Goal: Transaction & Acquisition: Purchase product/service

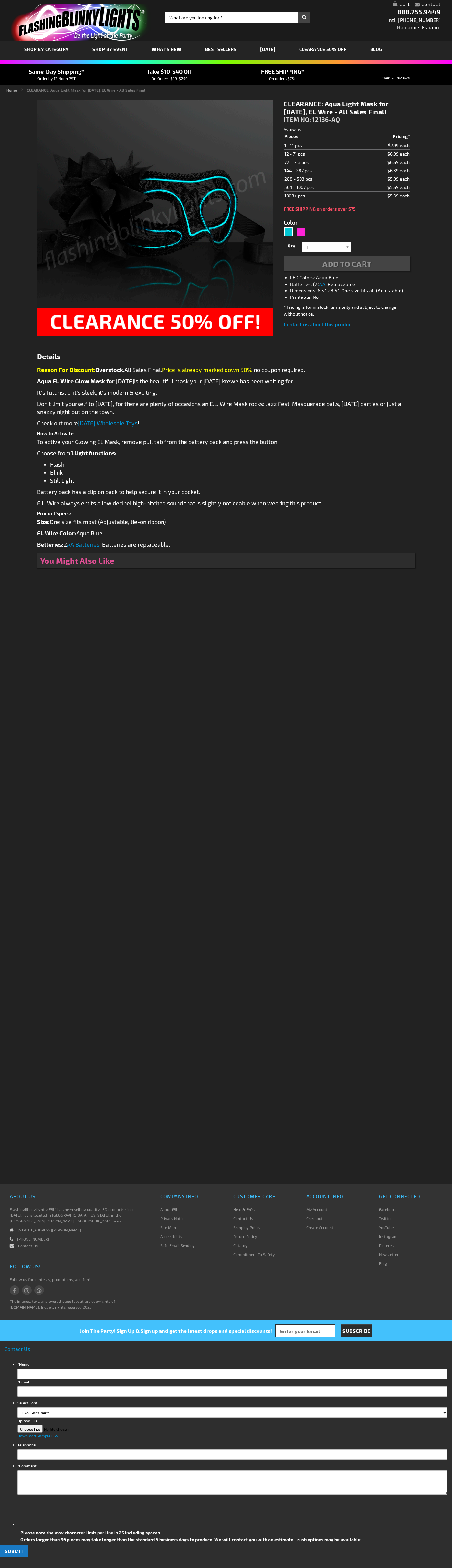
type input "5653"
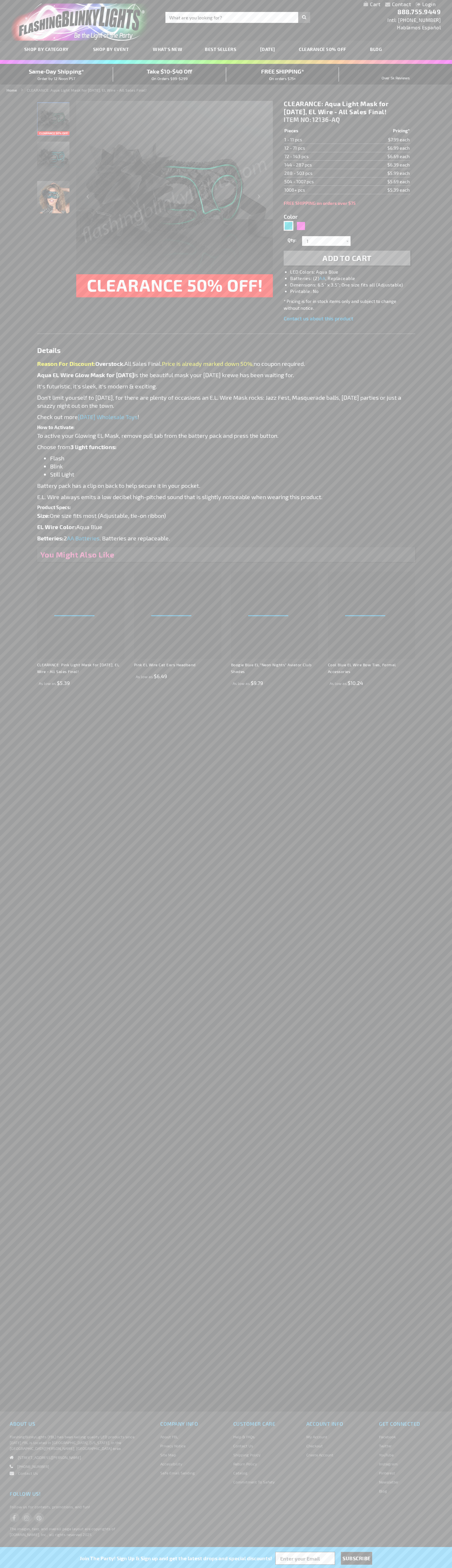
click at [353, 272] on li "LED Colors: Aqua Blue" at bounding box center [353, 272] width 126 height 7
click at [347, 258] on span "Add to Cart" at bounding box center [347, 257] width 49 height 9
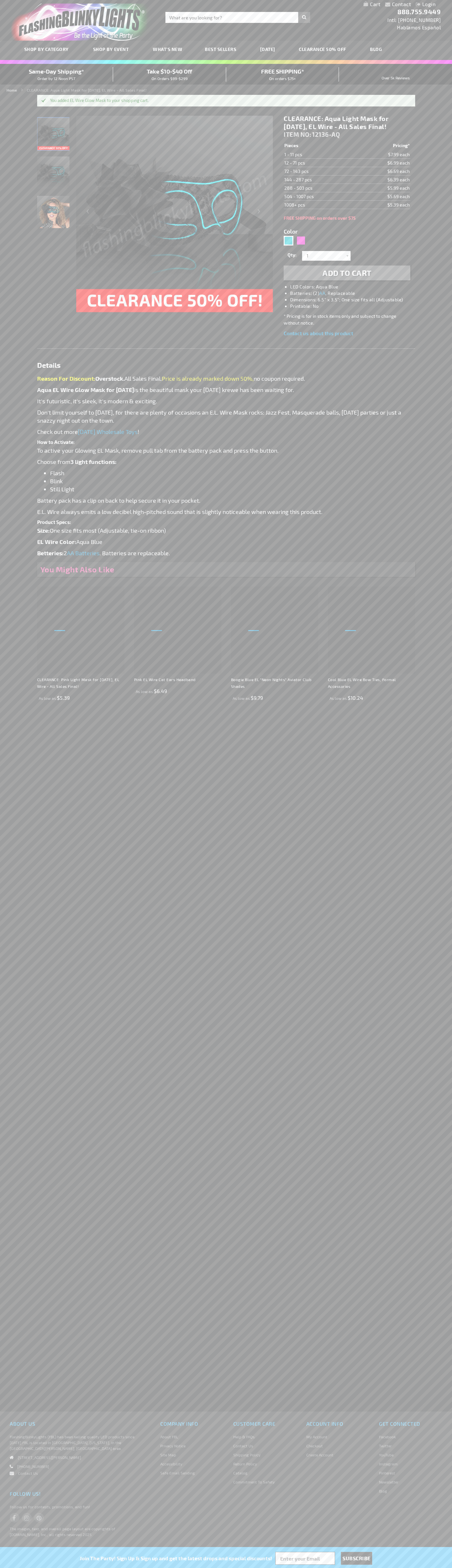
click at [372, 4] on link "My Cart" at bounding box center [372, 4] width 17 height 6
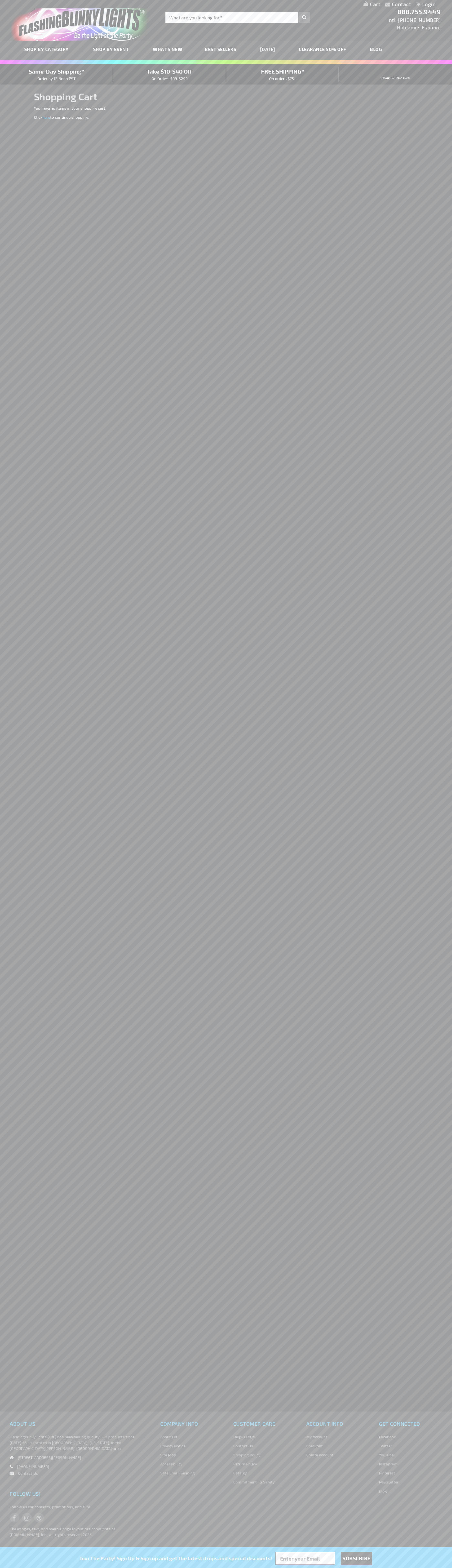
click at [57, 74] on span "Same-Day Shipping*" at bounding box center [56, 71] width 55 height 7
click at [355, 9] on div "Toggle Nav Search Search × Search 888.755.9449 Intl: 818-753-8303 Hablamos Espa…" at bounding box center [226, 20] width 452 height 41
click at [442, 513] on div "Contact Compare Products Login Skip to Content My Cart My Cart Close You have n…" at bounding box center [226, 784] width 452 height 1568
click at [362, 1567] on html "The store will not work correctly when cookies are disabled. Contact Compare Pr…" at bounding box center [226, 784] width 452 height 1568
click at [29, 1563] on div "Join The Party! Sign Up & Sign up and get the latest drops and special discount…" at bounding box center [226, 1558] width 452 height 21
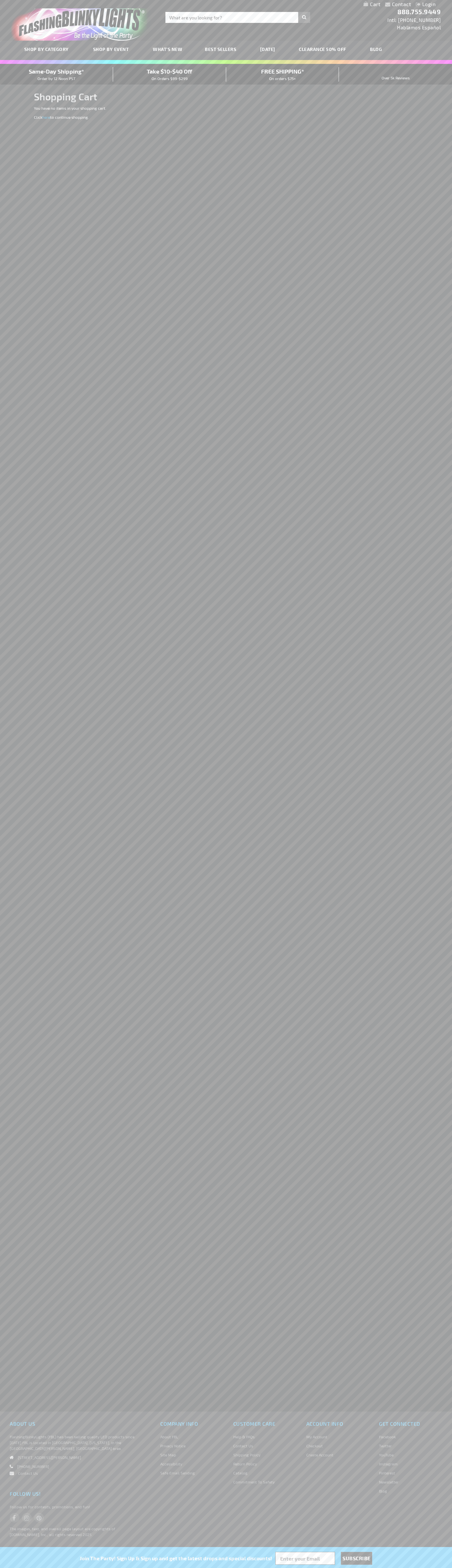
click at [57, 74] on span "Same-Day Shipping*" at bounding box center [56, 71] width 55 height 7
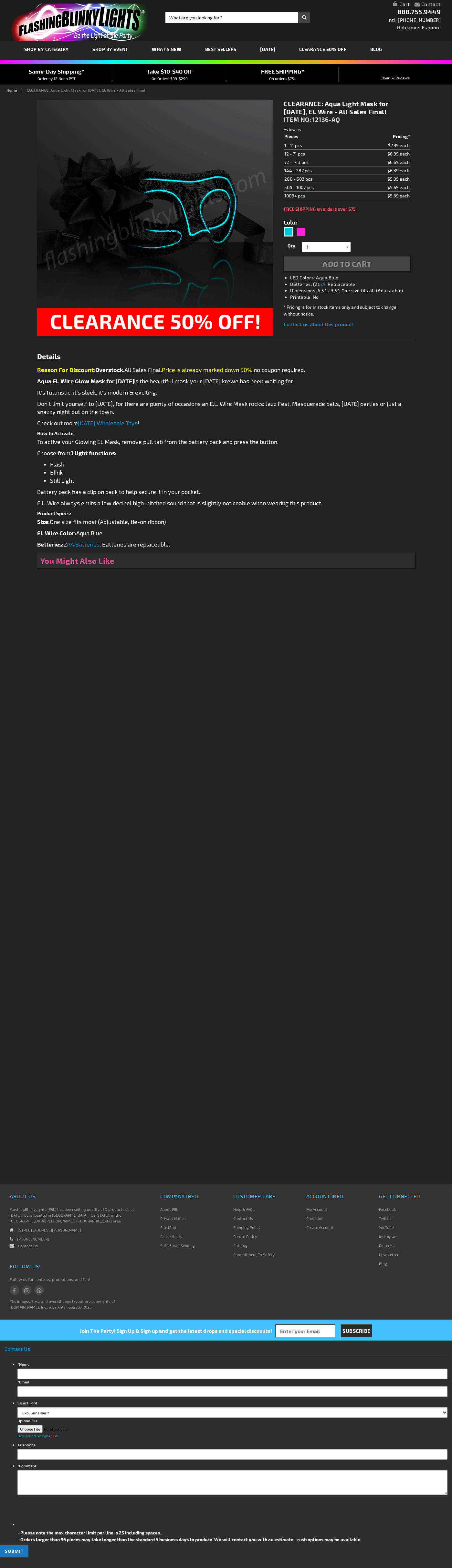
type input "5653"
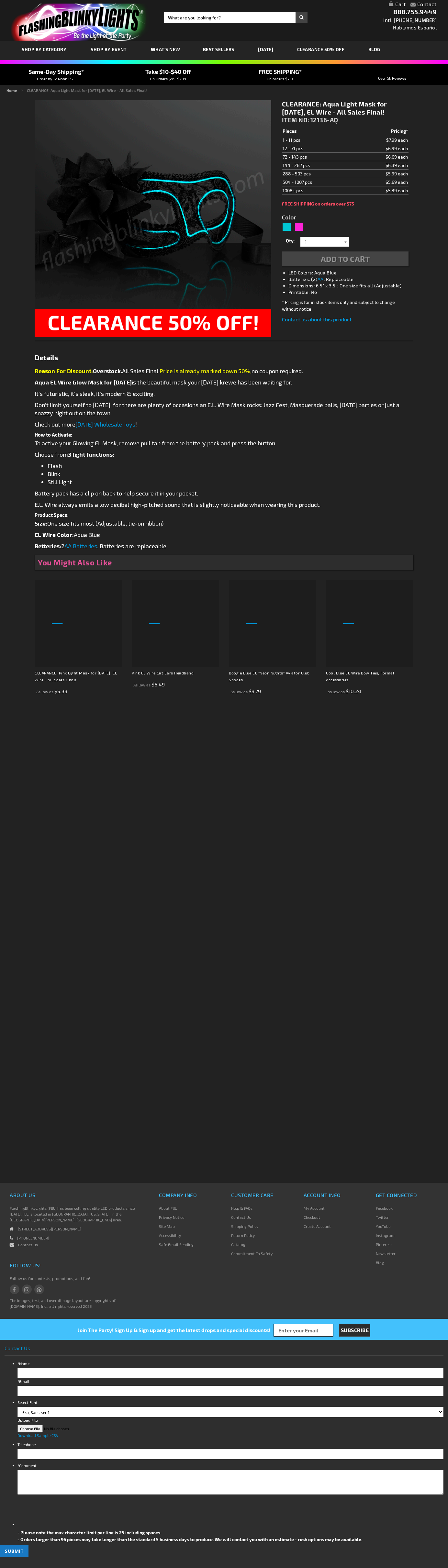
type input "5653"
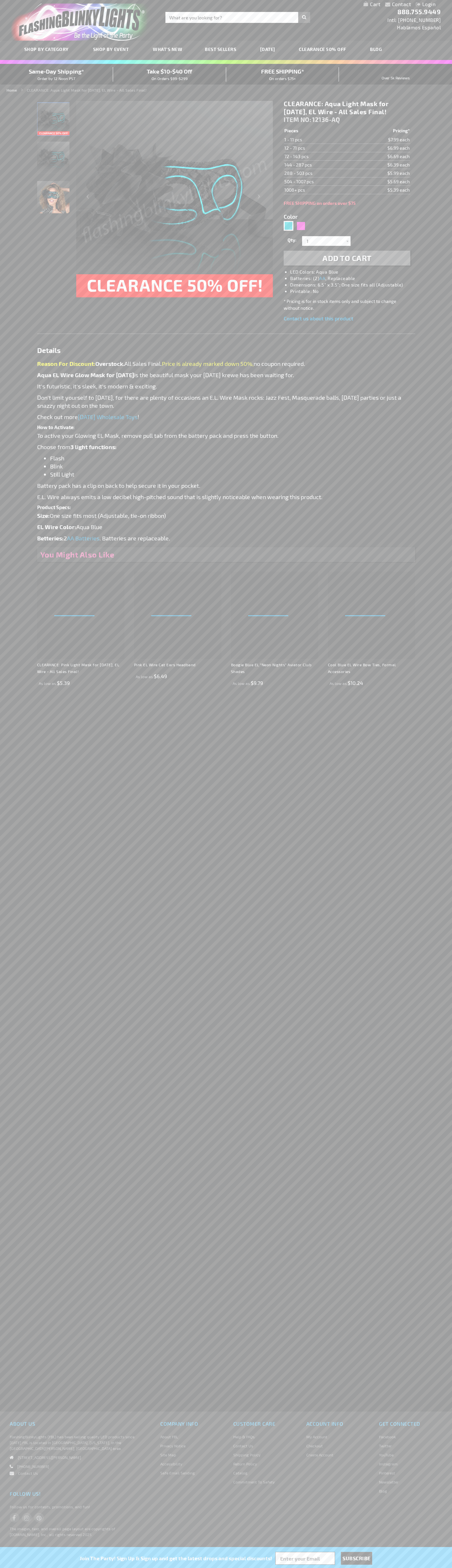
click at [353, 272] on li "LED Colors: Aqua Blue" at bounding box center [353, 272] width 126 height 7
click at [54, 161] on img "Aqua EL Glow Wire Mardi Gras Light Up Mask" at bounding box center [53, 158] width 32 height 32
click at [319, 140] on td "1 - 11 pcs" at bounding box center [319, 140] width 71 height 9
click at [319, 148] on td "12 - 71 pcs" at bounding box center [319, 148] width 71 height 9
click at [319, 156] on td "72 - 143 pcs" at bounding box center [319, 156] width 71 height 9
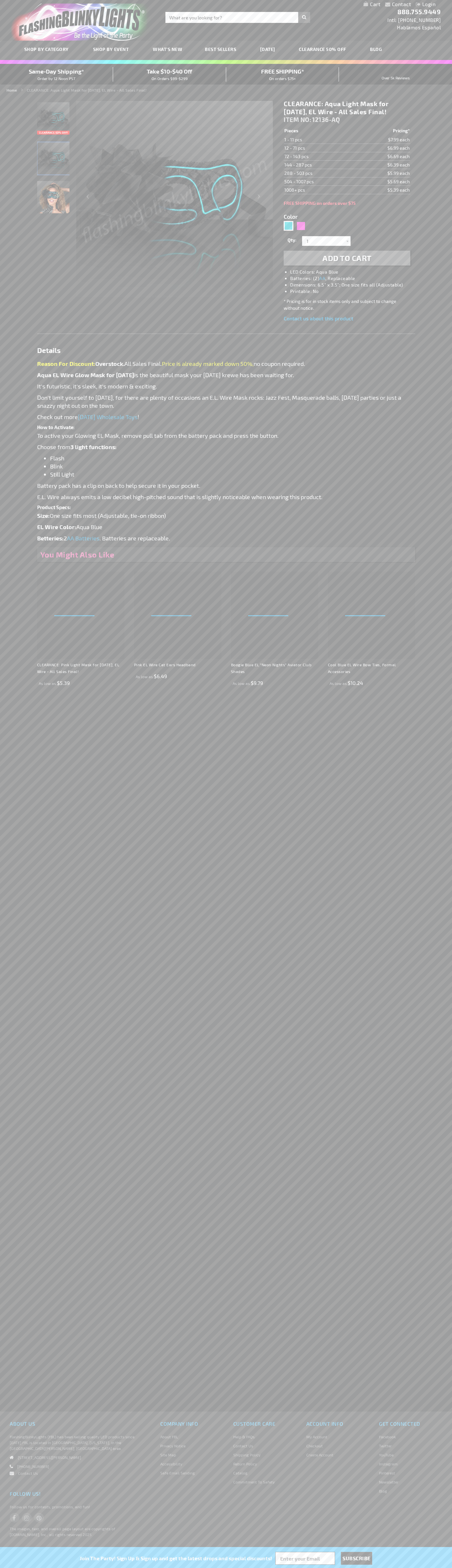
click at [319, 165] on td "144 - 287 pcs" at bounding box center [319, 165] width 71 height 9
click at [319, 173] on td "288 - 503 pcs" at bounding box center [319, 173] width 71 height 9
click at [319, 181] on td "504 - 1007 pcs" at bounding box center [319, 182] width 71 height 9
click at [319, 190] on td "1008+ pcs" at bounding box center [319, 190] width 71 height 9
